Goal: Information Seeking & Learning: Compare options

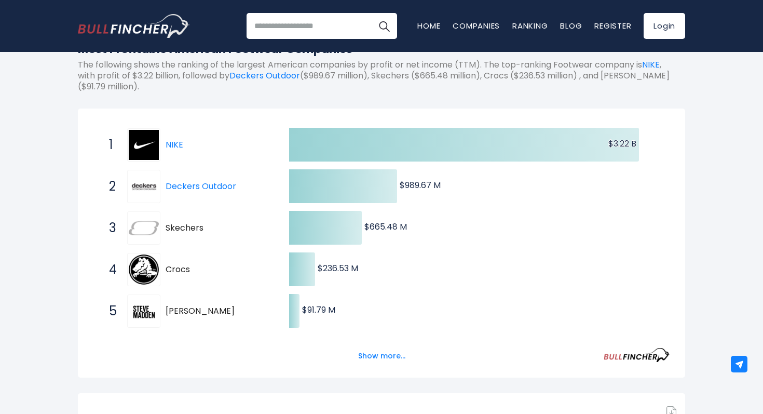
scroll to position [139, 0]
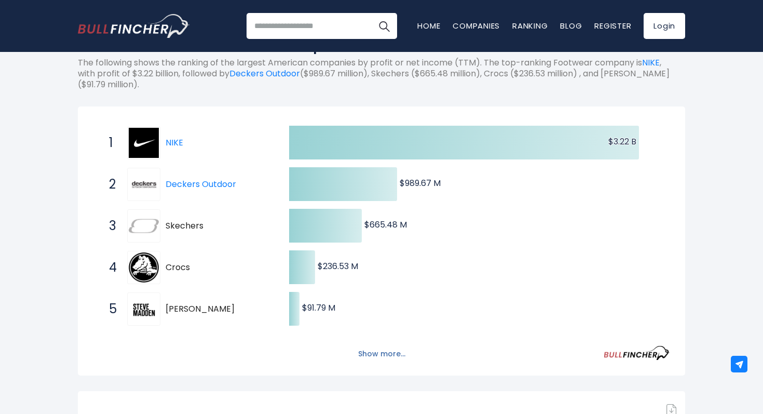
click at [377, 350] on button "Show more..." at bounding box center [382, 353] width 60 height 17
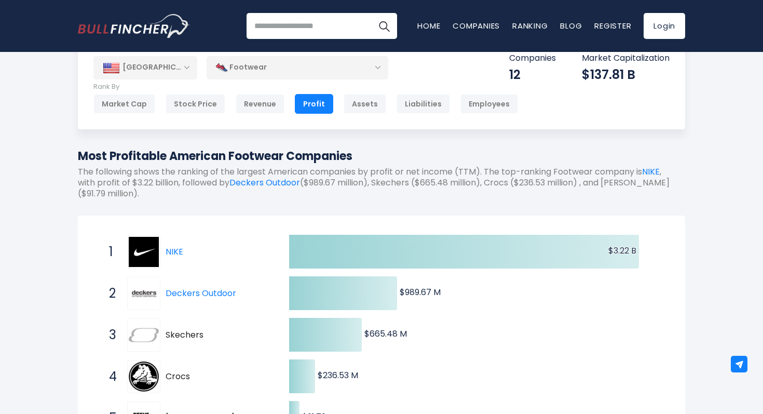
scroll to position [0, 0]
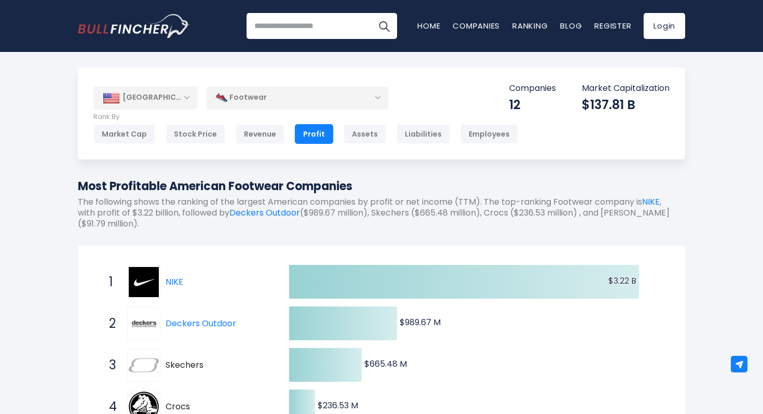
click at [166, 97] on div "[GEOGRAPHIC_DATA]" at bounding box center [145, 97] width 104 height 23
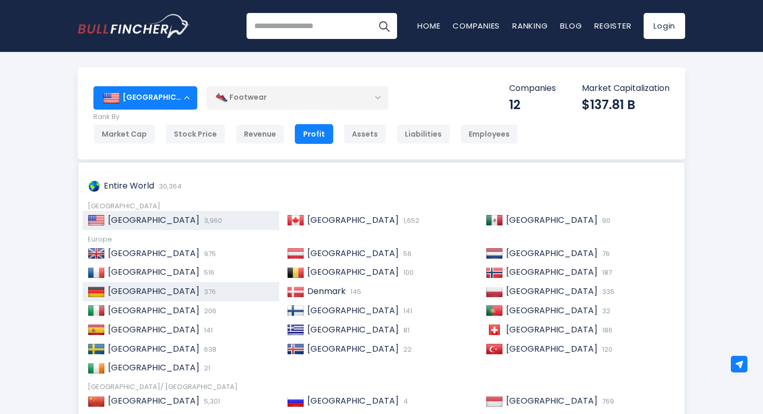
click at [202, 288] on div "[GEOGRAPHIC_DATA] 376" at bounding box center [189, 291] width 169 height 11
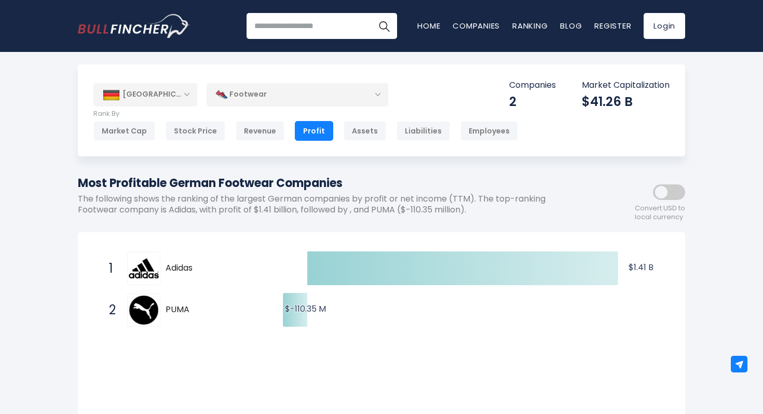
scroll to position [5, 0]
